Goal: Transaction & Acquisition: Subscribe to service/newsletter

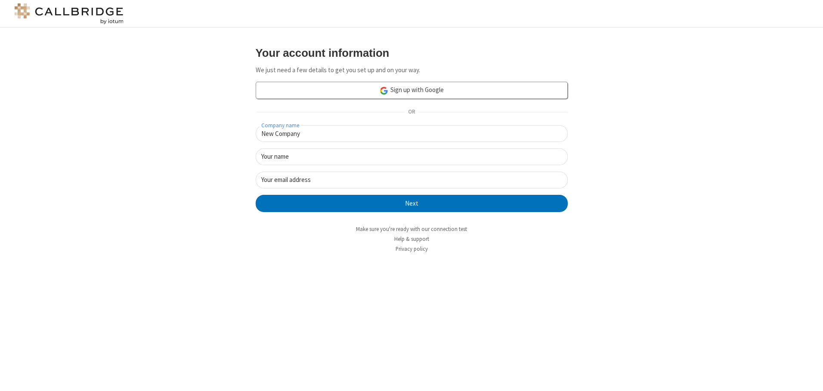
type input "New Company"
type input "New User"
type input "[EMAIL_ADDRESS][DOMAIN_NAME]"
click button "Next" at bounding box center [412, 203] width 312 height 17
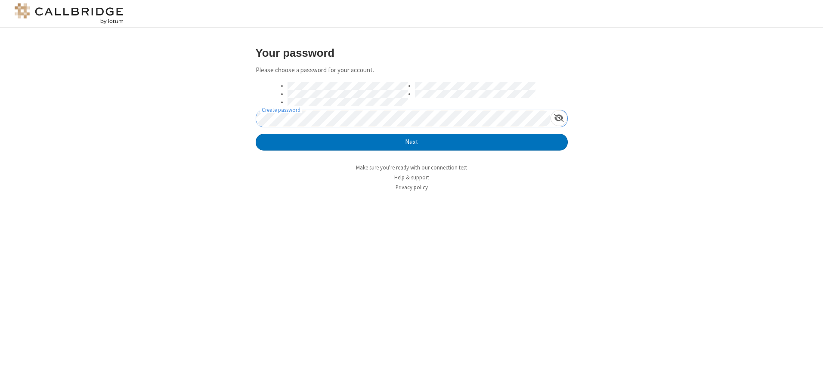
click button "Next" at bounding box center [412, 142] width 312 height 17
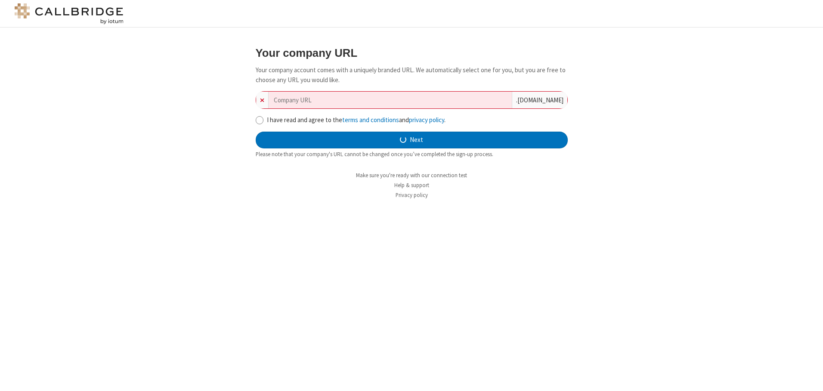
type input "new-company-circuit-40640"
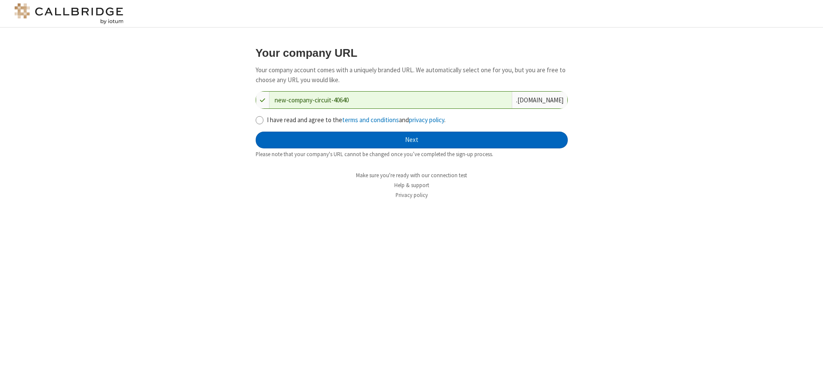
click at [411, 140] on button "Next" at bounding box center [412, 140] width 312 height 17
